Goal: Find specific page/section: Find specific page/section

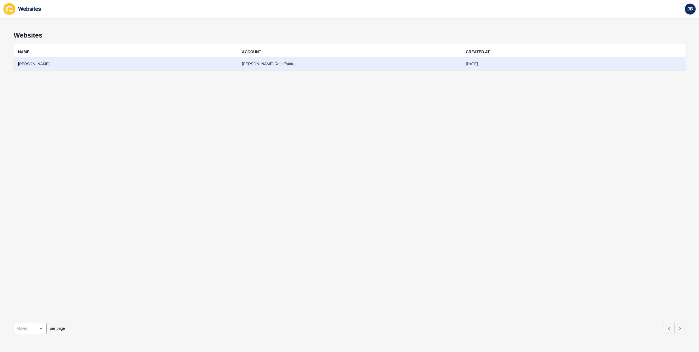
click at [27, 65] on td "[PERSON_NAME]" at bounding box center [126, 63] width 224 height 13
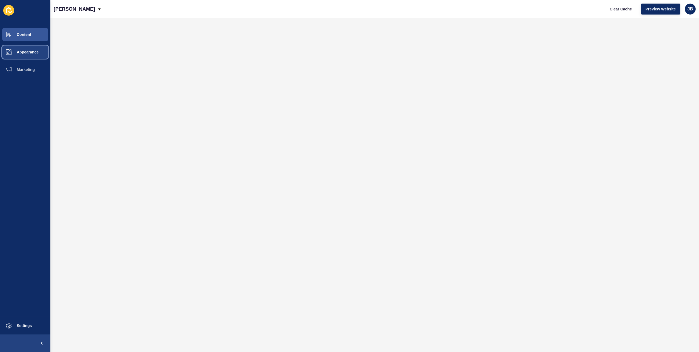
click at [28, 49] on button "Appearance" at bounding box center [25, 52] width 50 height 18
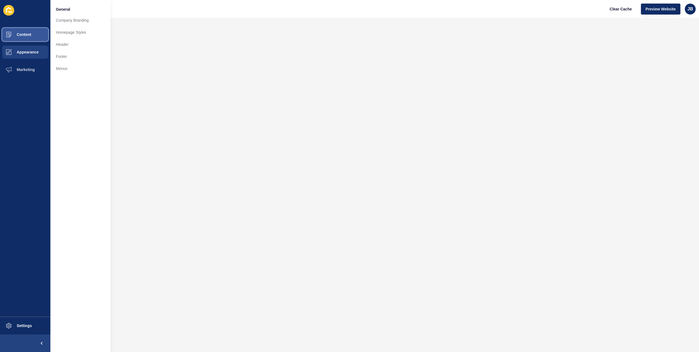
click at [27, 34] on span "Content" at bounding box center [15, 34] width 32 height 4
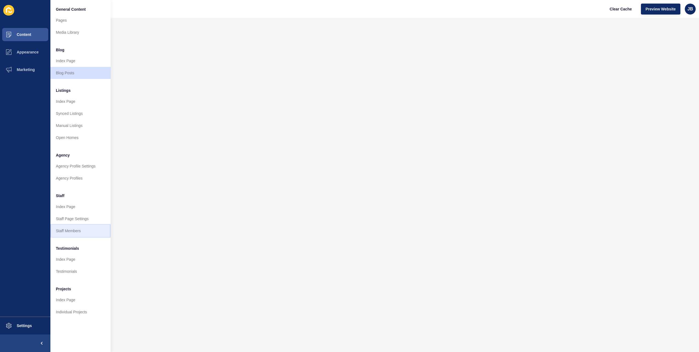
click at [59, 233] on link "Staff Members" at bounding box center [80, 230] width 60 height 12
